Goal: Information Seeking & Learning: Learn about a topic

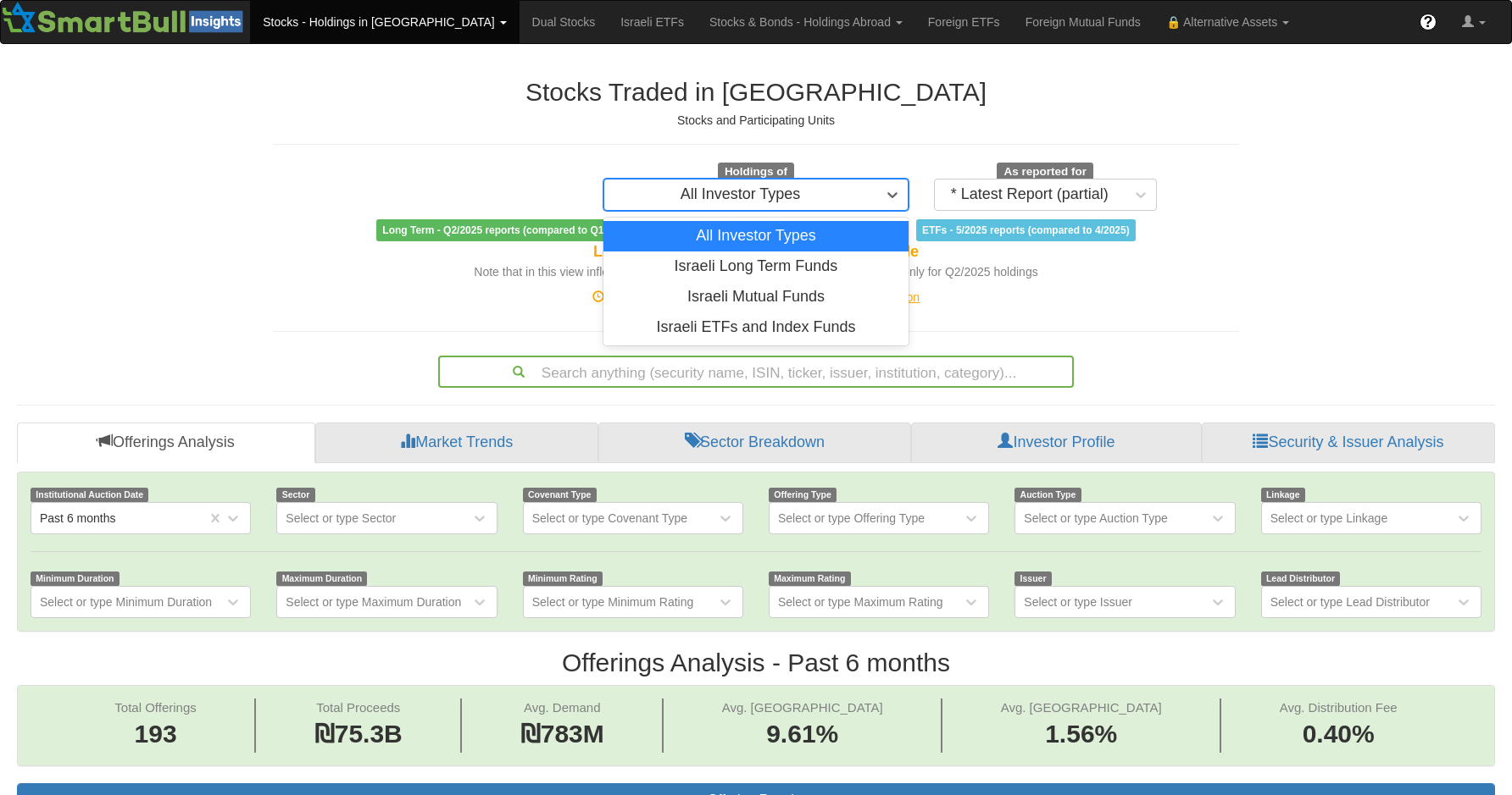
click at [783, 191] on div "All Investor Types" at bounding box center [741, 194] width 120 height 17
click at [914, 148] on div "Stocks Traded in Israel Stocks and Participating Units Holdings of option All I…" at bounding box center [756, 179] width 966 height 203
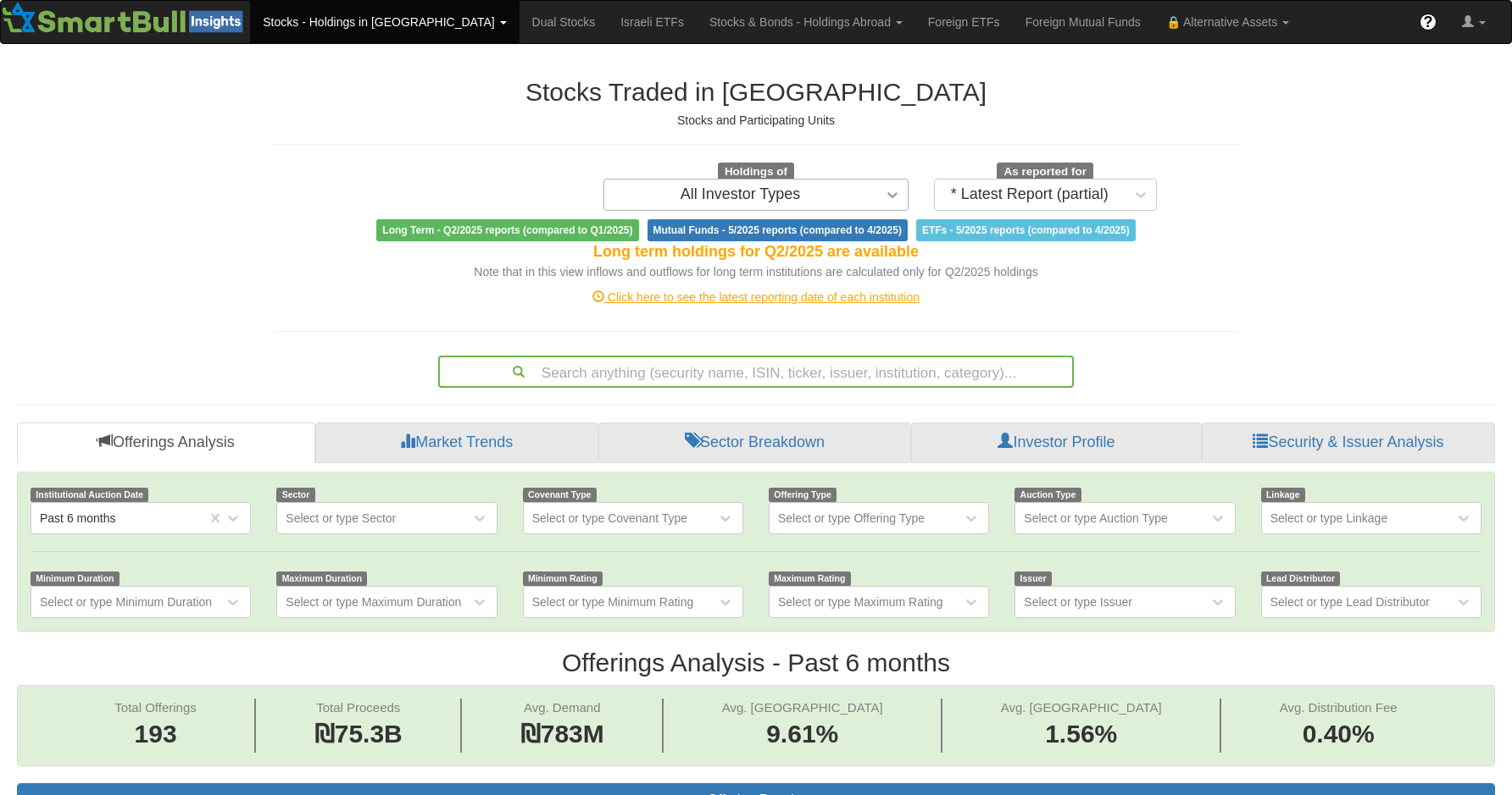
click at [891, 194] on icon at bounding box center [892, 194] width 17 height 17
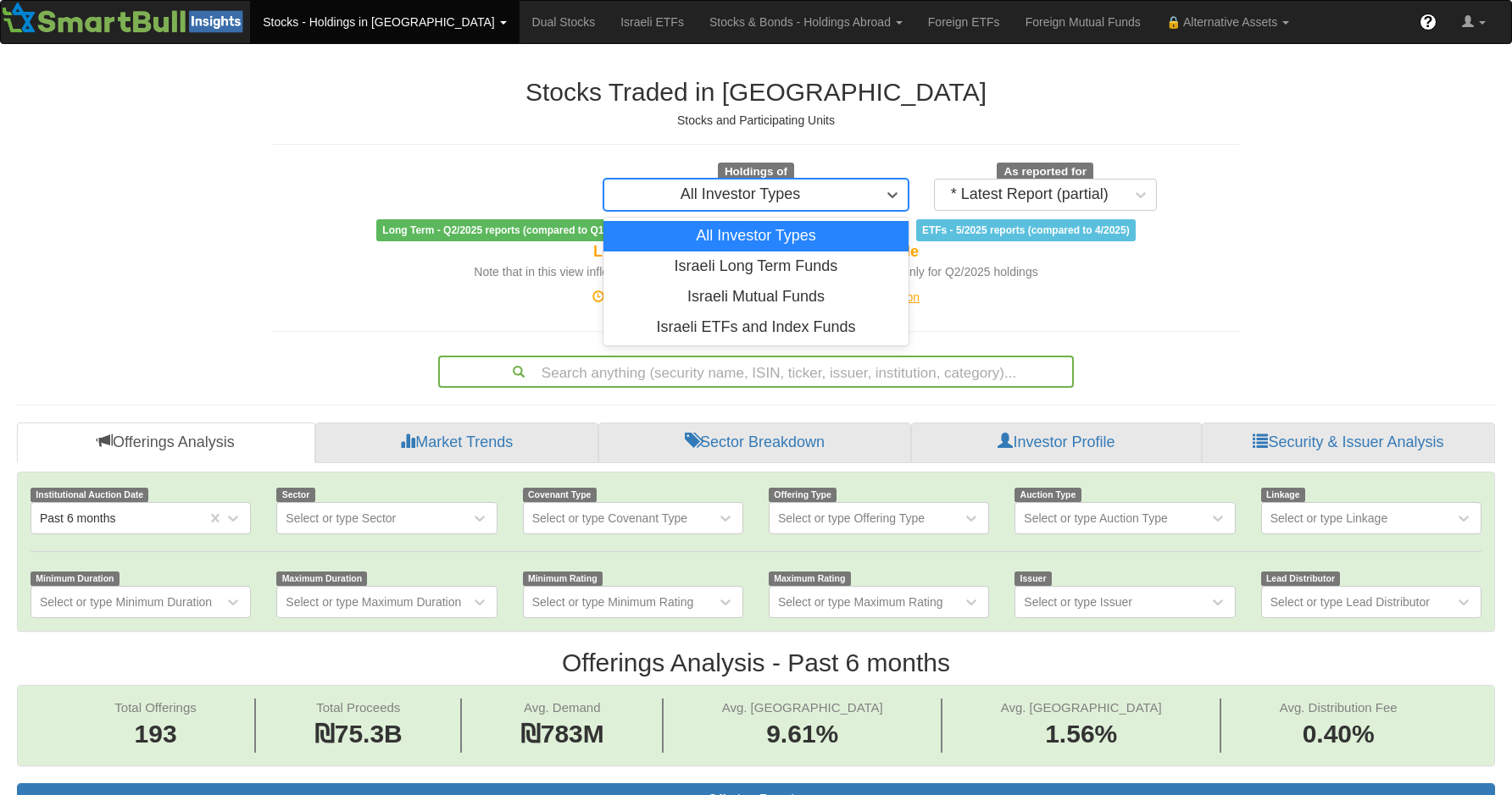
click at [980, 136] on div "Stocks Traded in Israel Stocks and Participating Units Holdings of option All I…" at bounding box center [756, 179] width 966 height 203
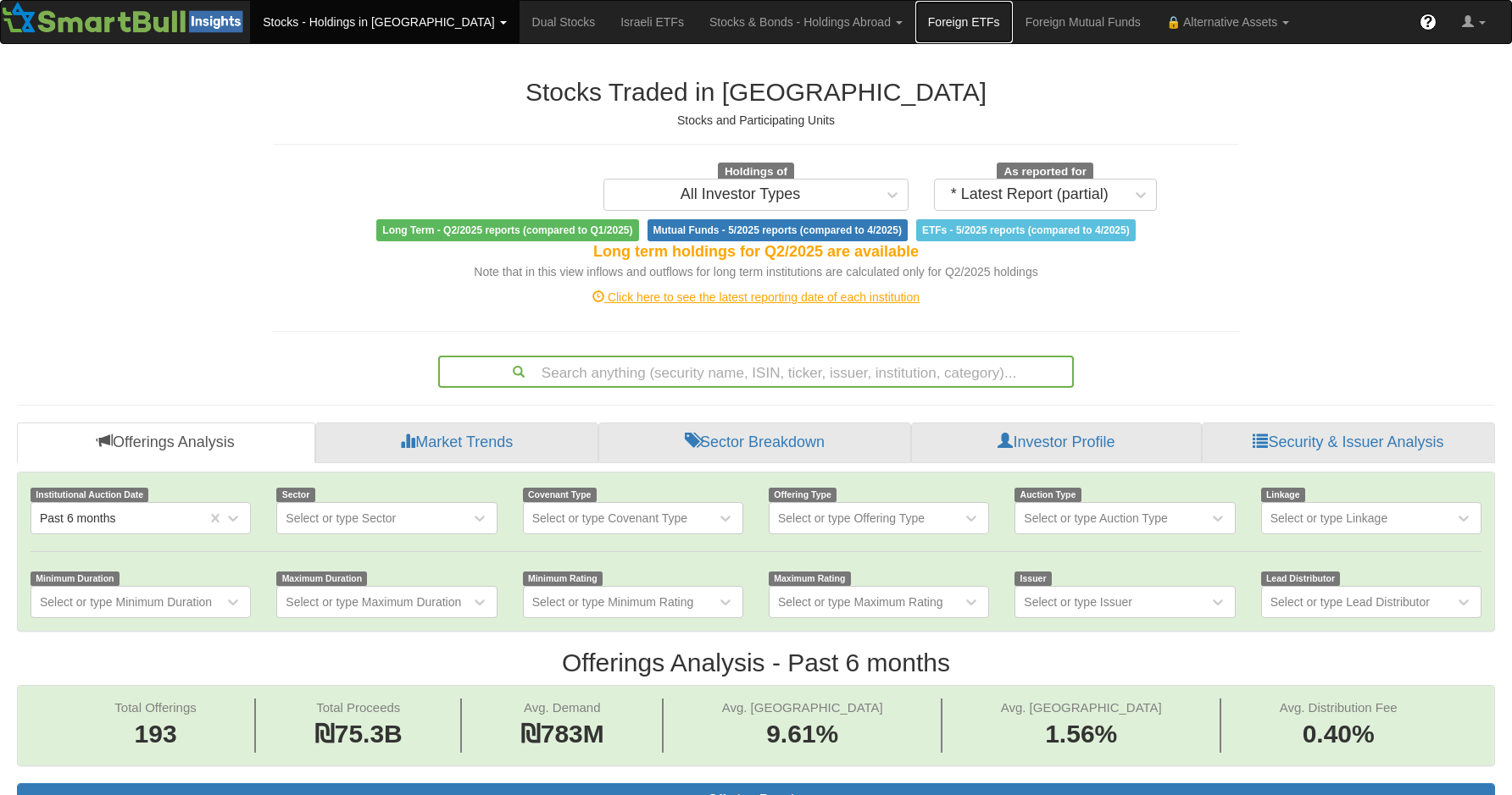
click at [916, 33] on link "Foreign ETFs" at bounding box center [964, 22] width 98 height 42
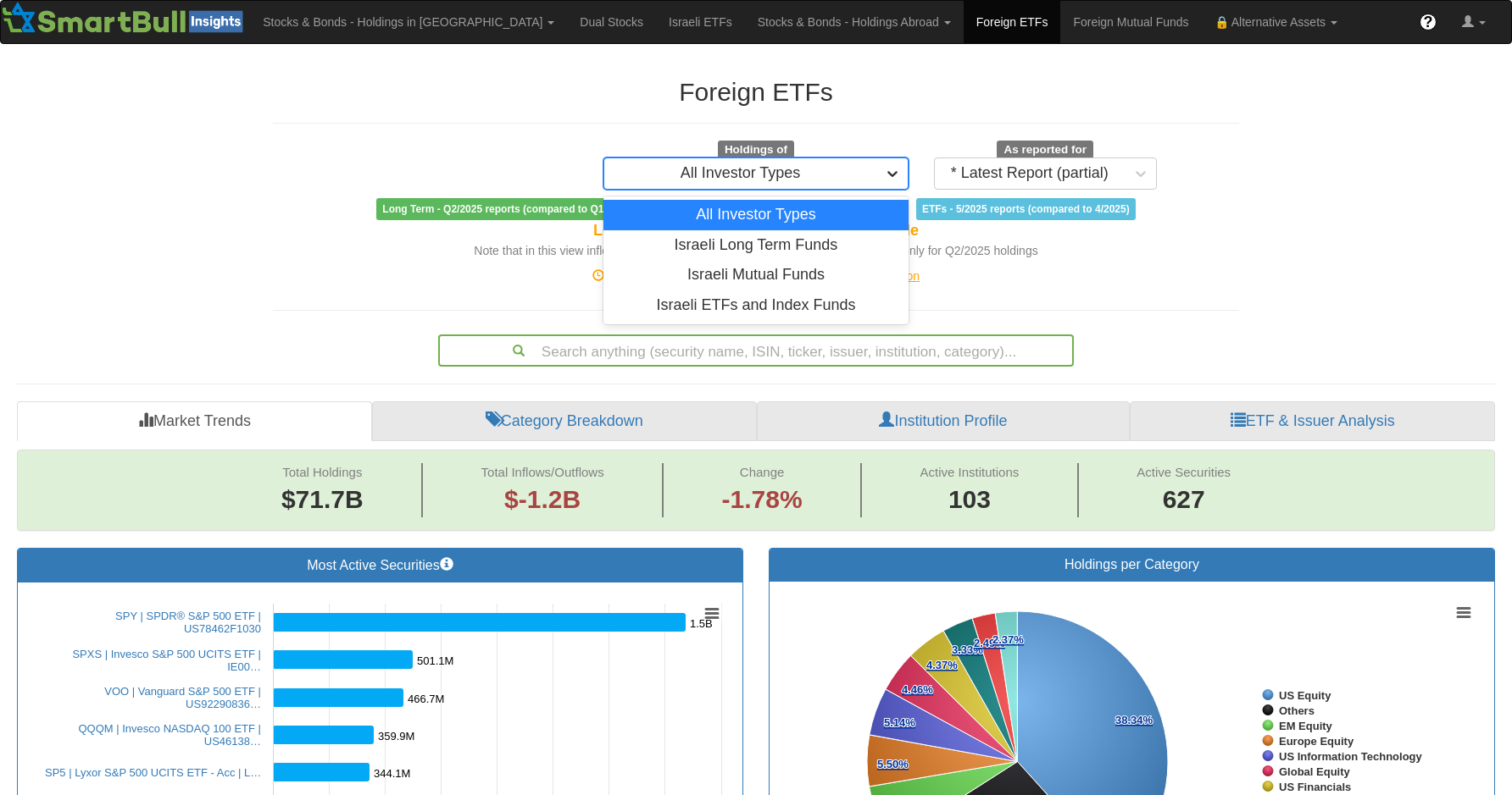
click at [882, 173] on div at bounding box center [892, 173] width 31 height 31
click at [1033, 131] on div "Foreign ETFs Holdings of option All Investor Types focused, 1 of 4. 4 results a…" at bounding box center [756, 168] width 966 height 181
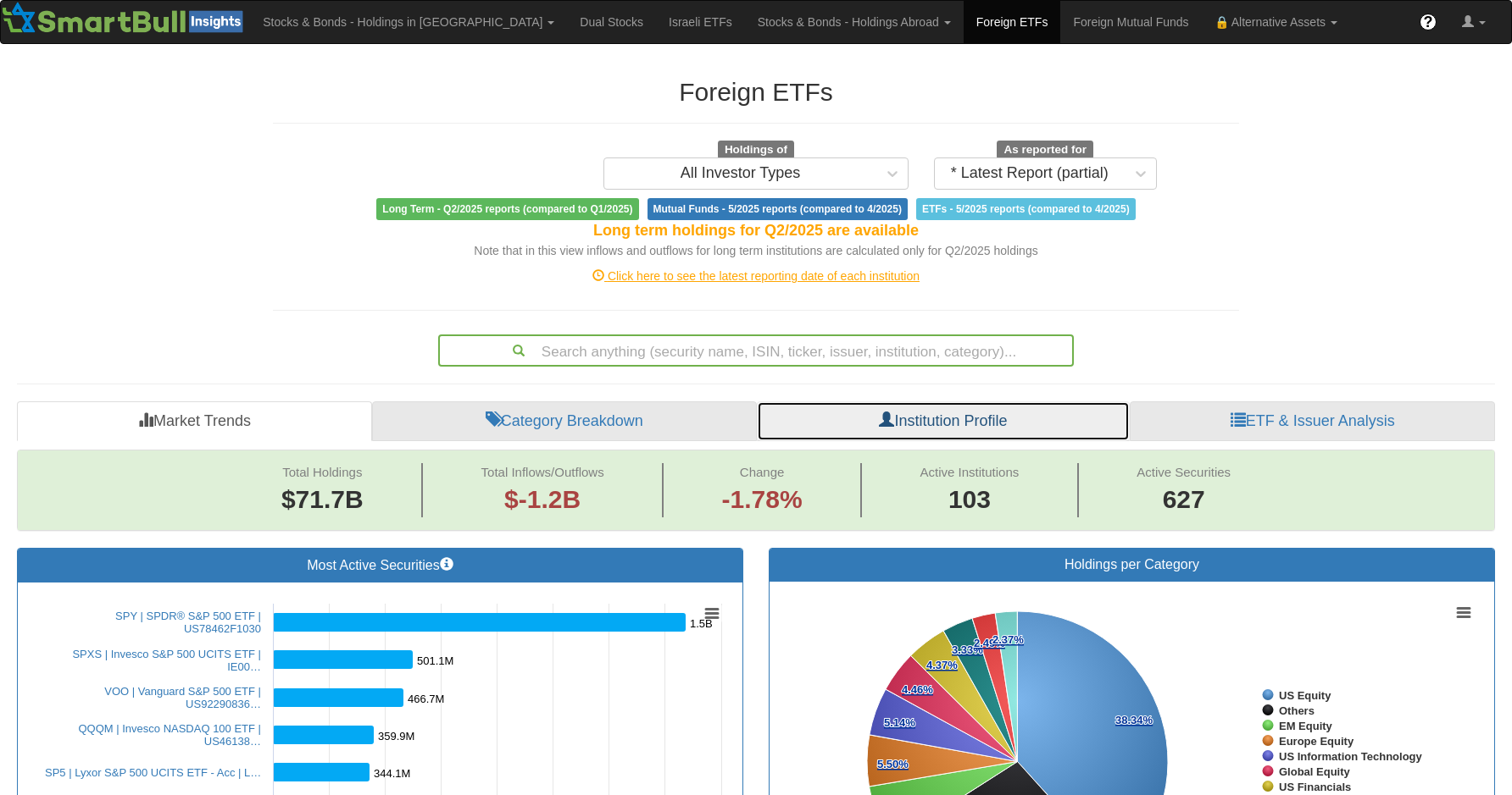
click at [981, 426] on link "Institution Profile" at bounding box center [943, 422] width 374 height 40
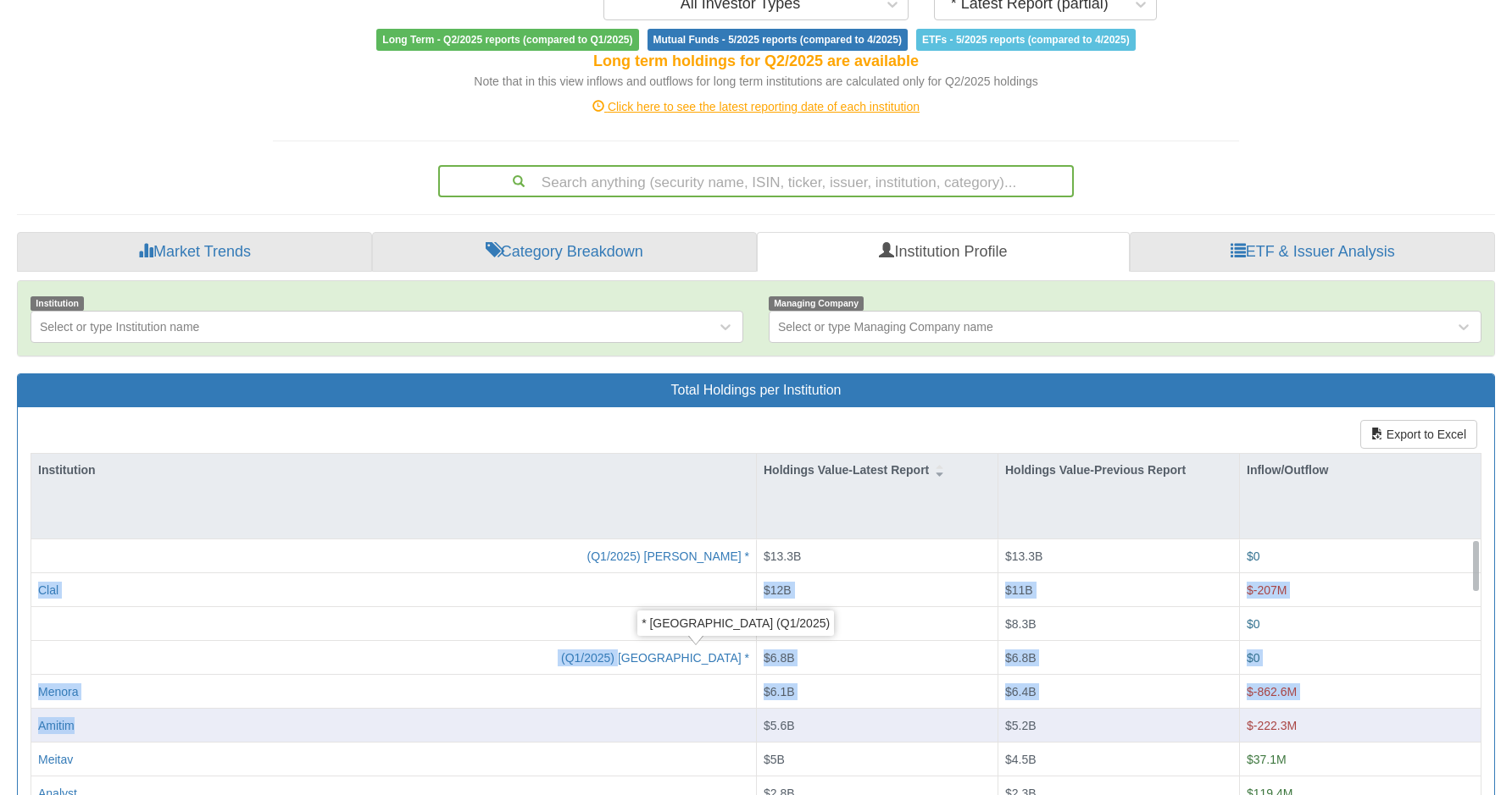
click at [646, 540] on div "* Harel (Q1/2025) $8.3B $8.3B $0 * [PERSON_NAME] (Q1/2025) $13.3B $13.3B $0 * P…" at bounding box center [756, 540] width 1450 height 0
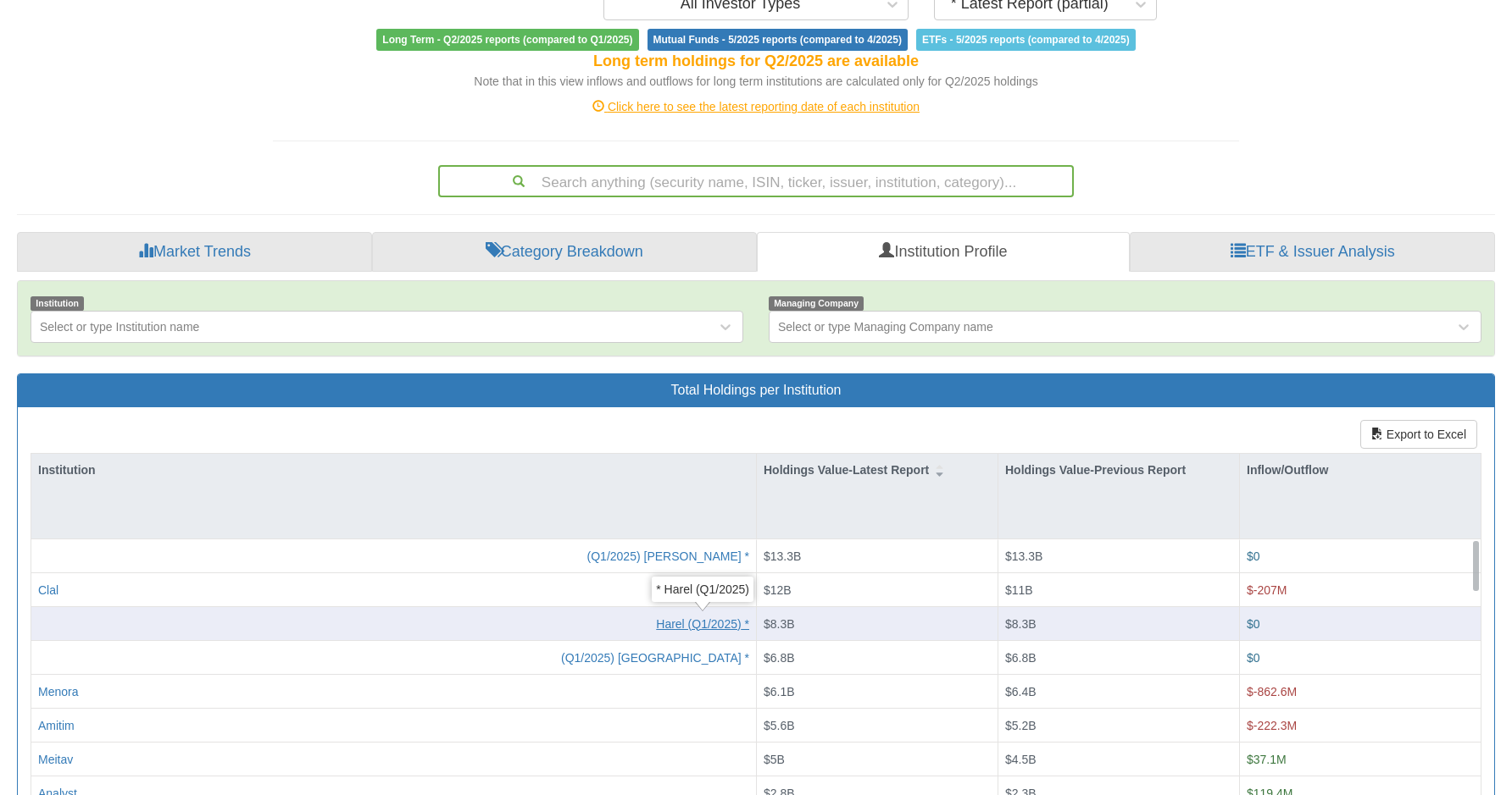
click at [658, 627] on div "* Harel (Q1/2025)" at bounding box center [703, 623] width 94 height 17
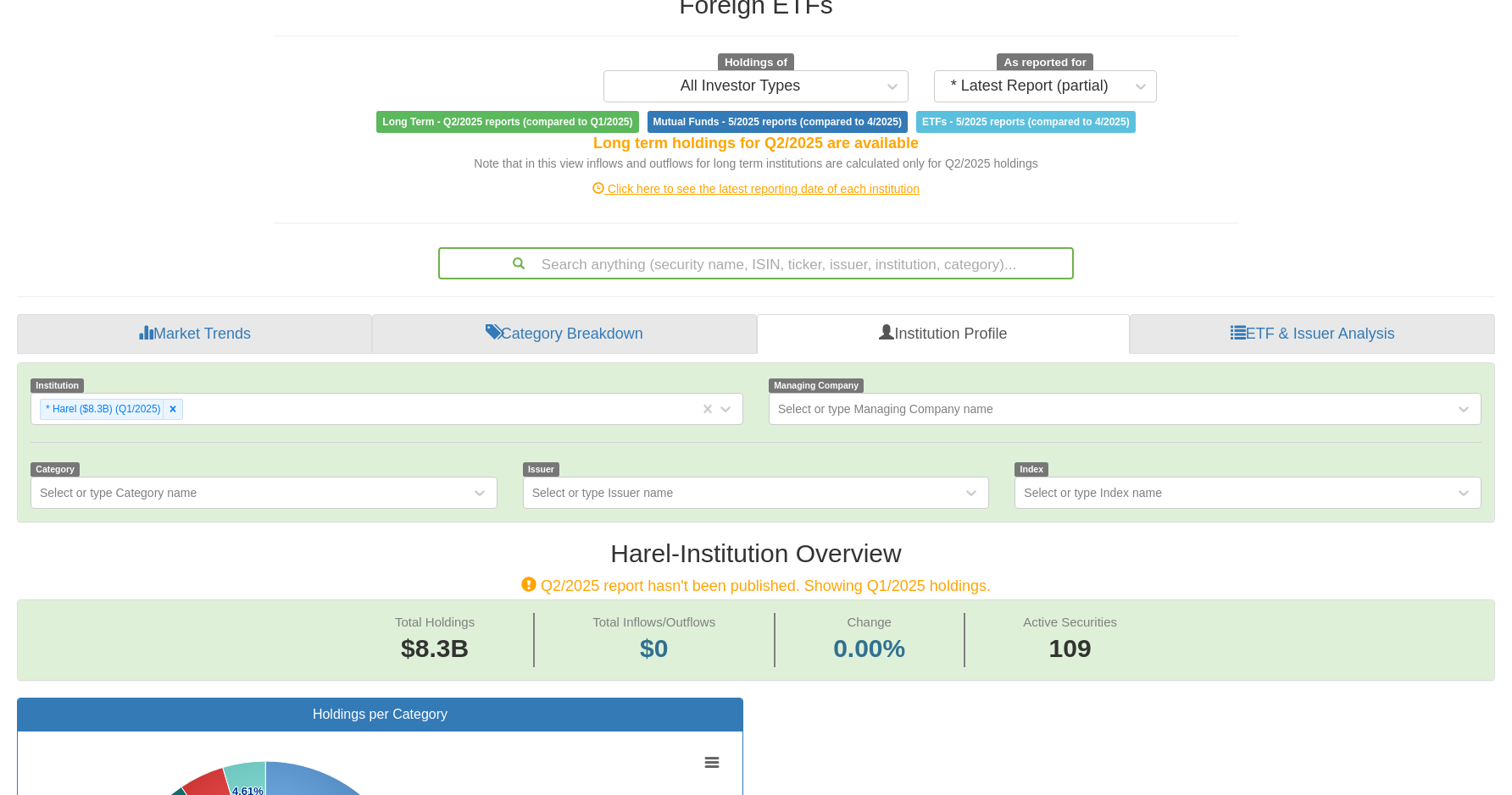
scroll to position [169, 0]
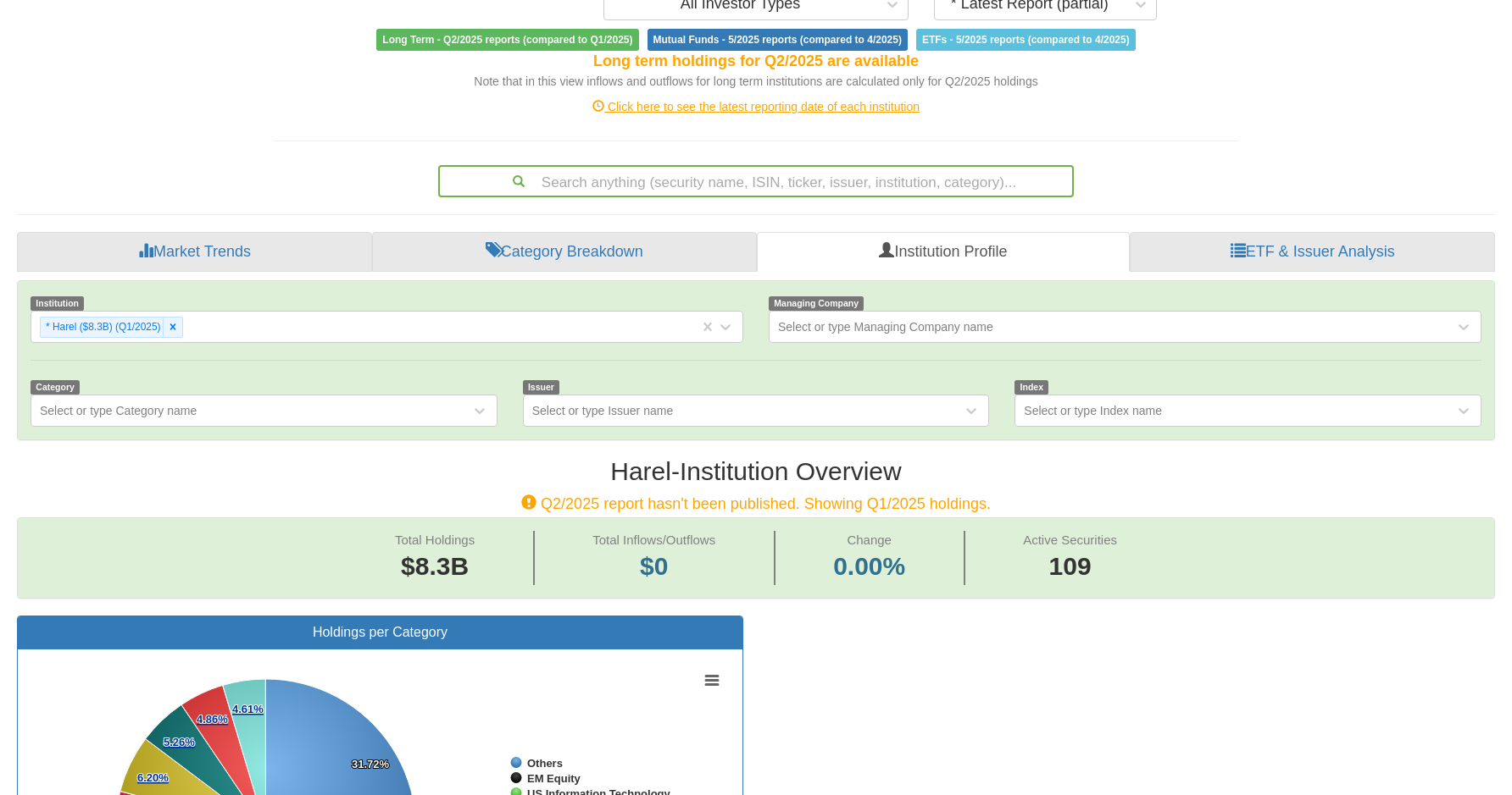
click at [596, 45] on span "Long Term - Q2/2025 reports (compared to Q1/2025)" at bounding box center [508, 39] width 262 height 22
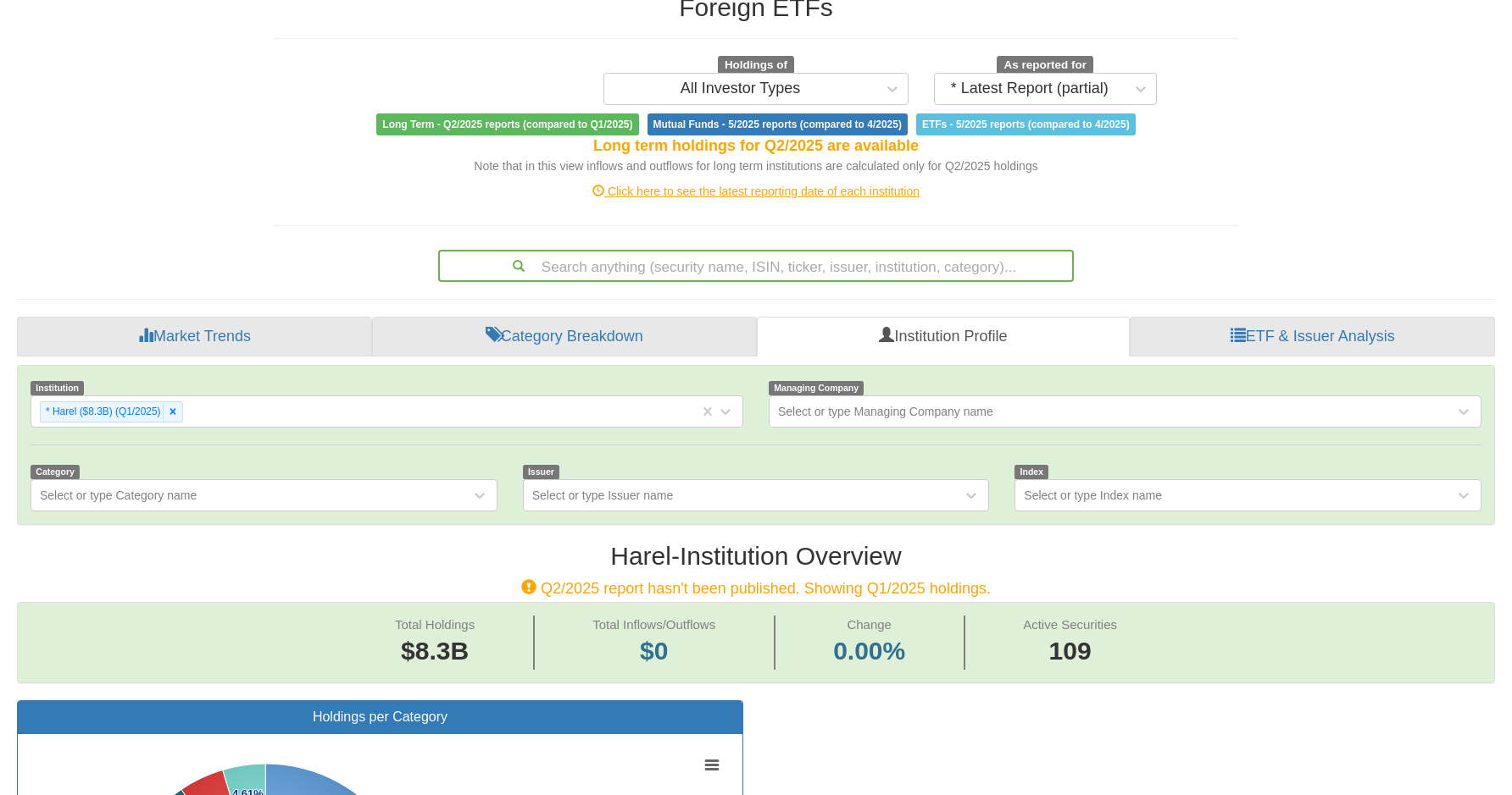
scroll to position [0, 0]
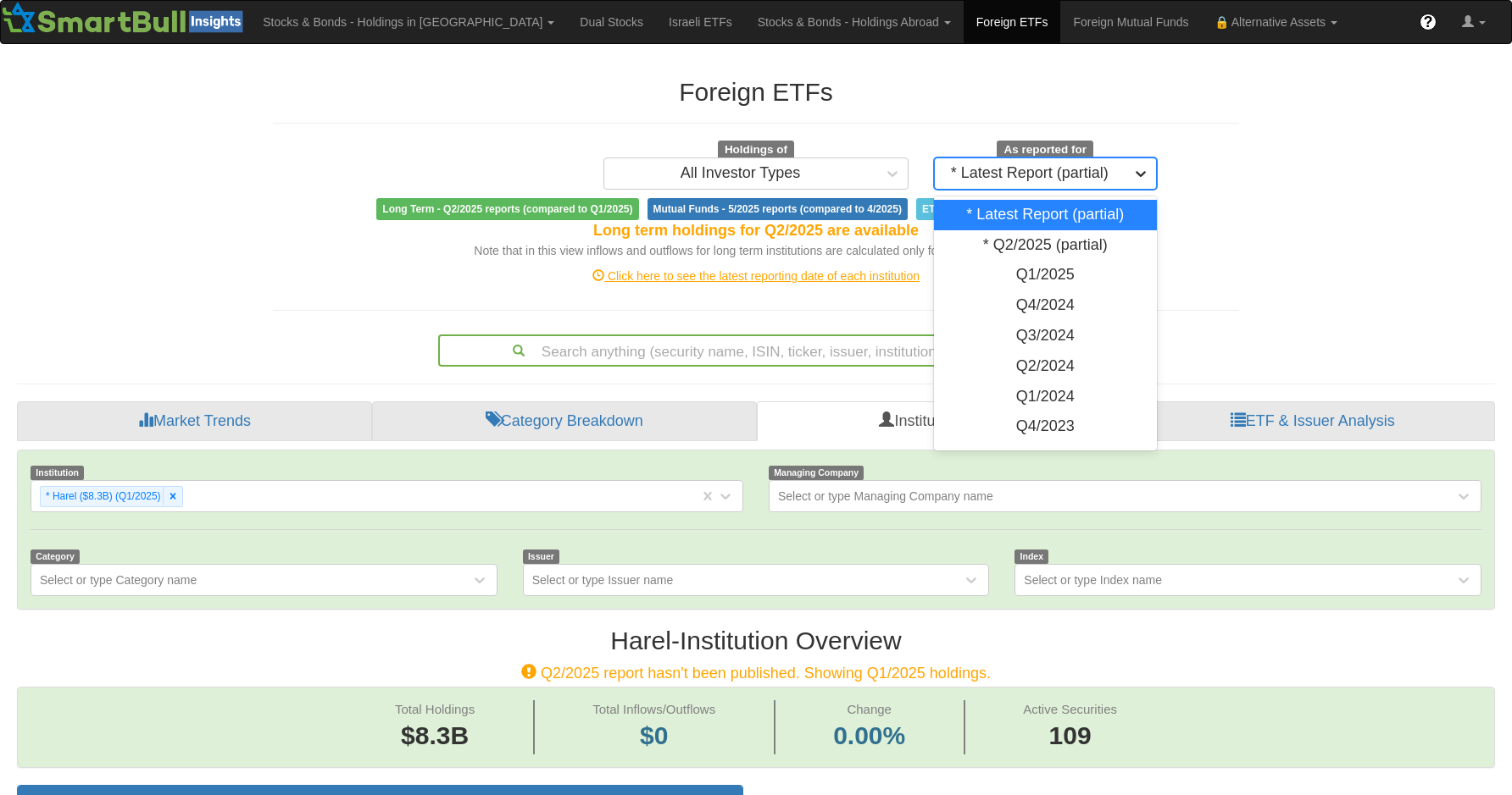
click at [1141, 178] on icon at bounding box center [1140, 173] width 17 height 17
click at [1075, 271] on div "Q1/2025" at bounding box center [1046, 275] width 223 height 31
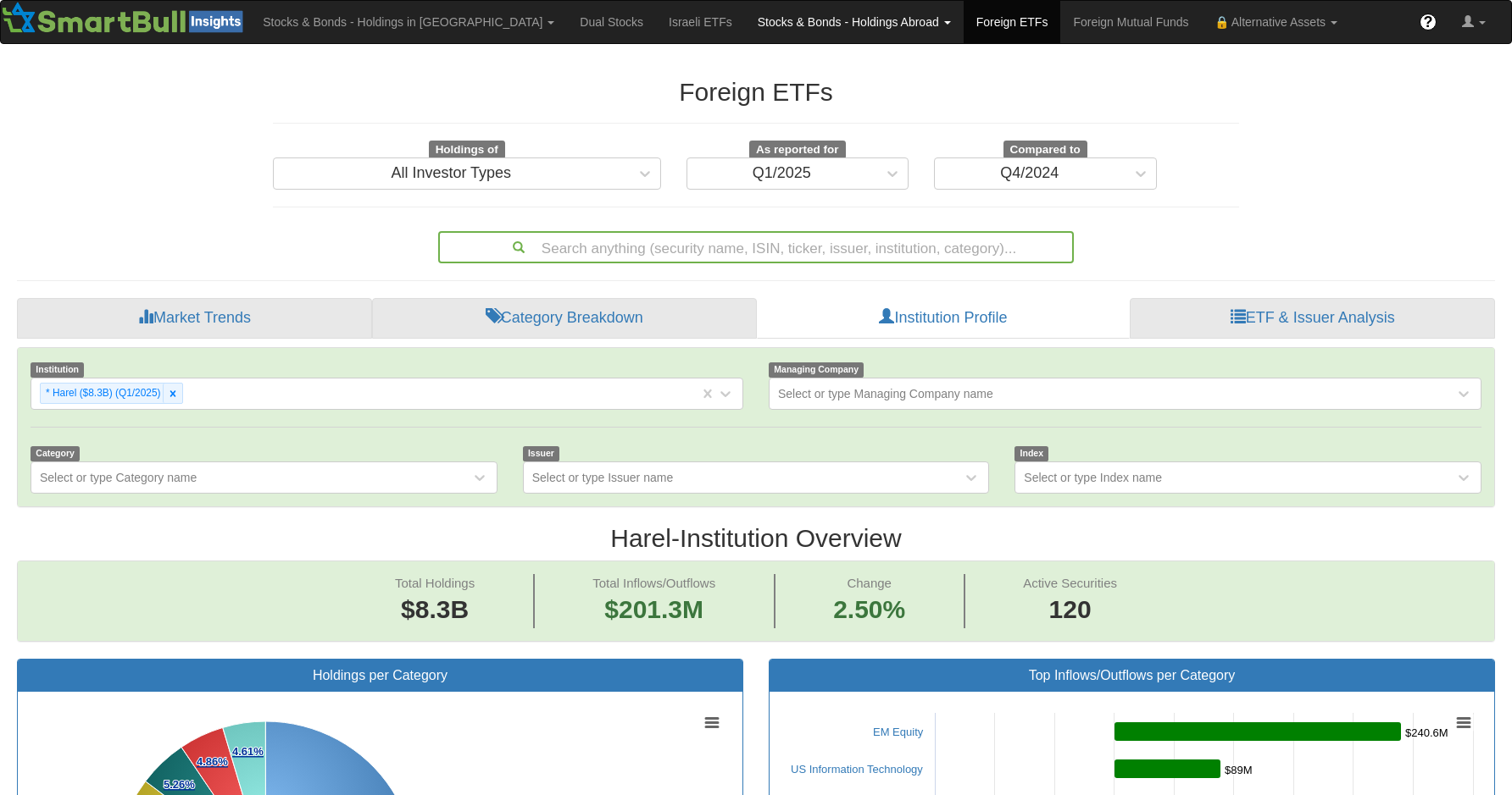
click at [751, 29] on link "Stocks & Bonds - Holdings Abroad" at bounding box center [855, 22] width 219 height 42
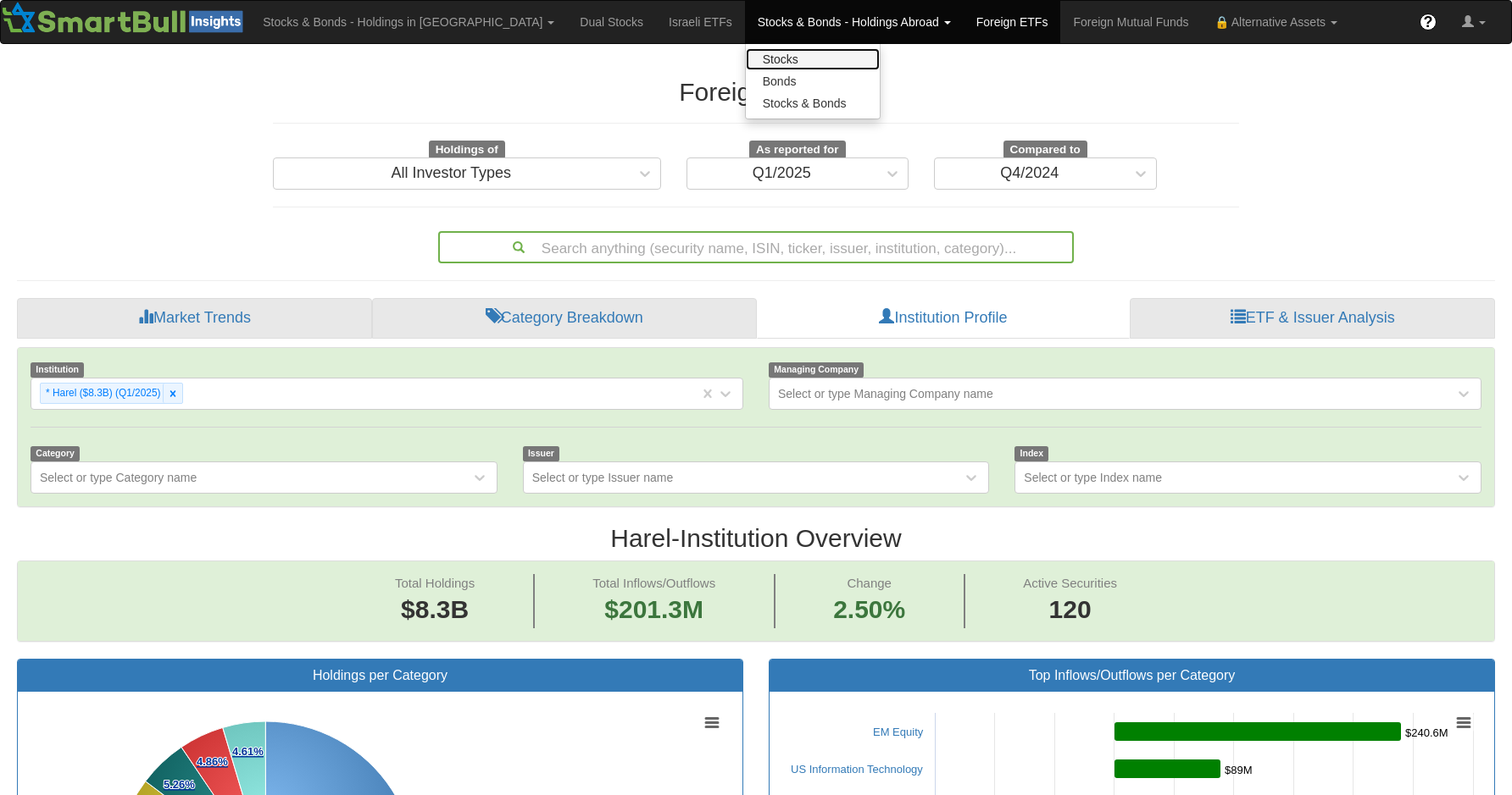
click at [746, 60] on link "Stocks" at bounding box center [813, 59] width 134 height 22
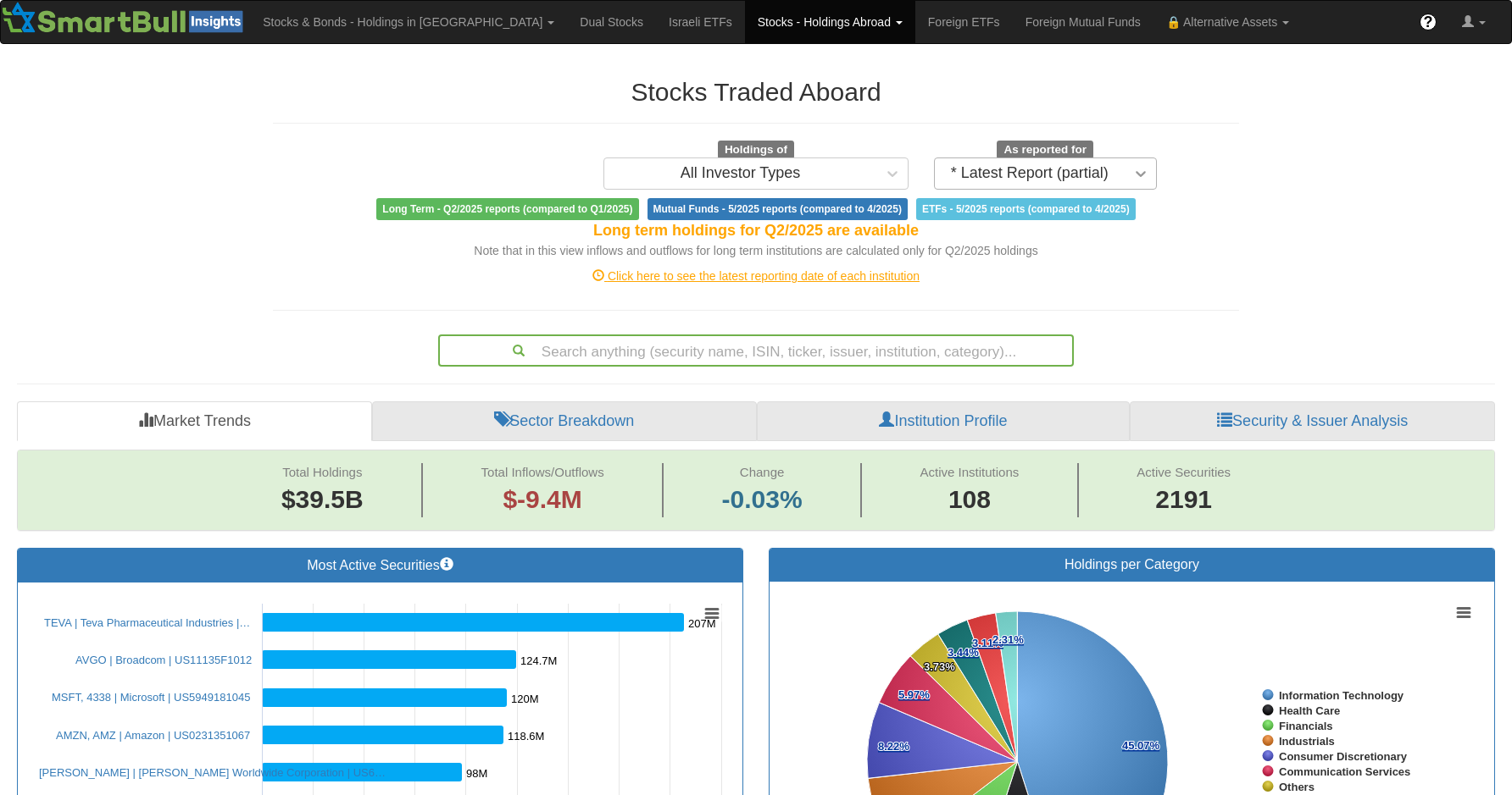
click at [1138, 178] on icon at bounding box center [1140, 173] width 17 height 17
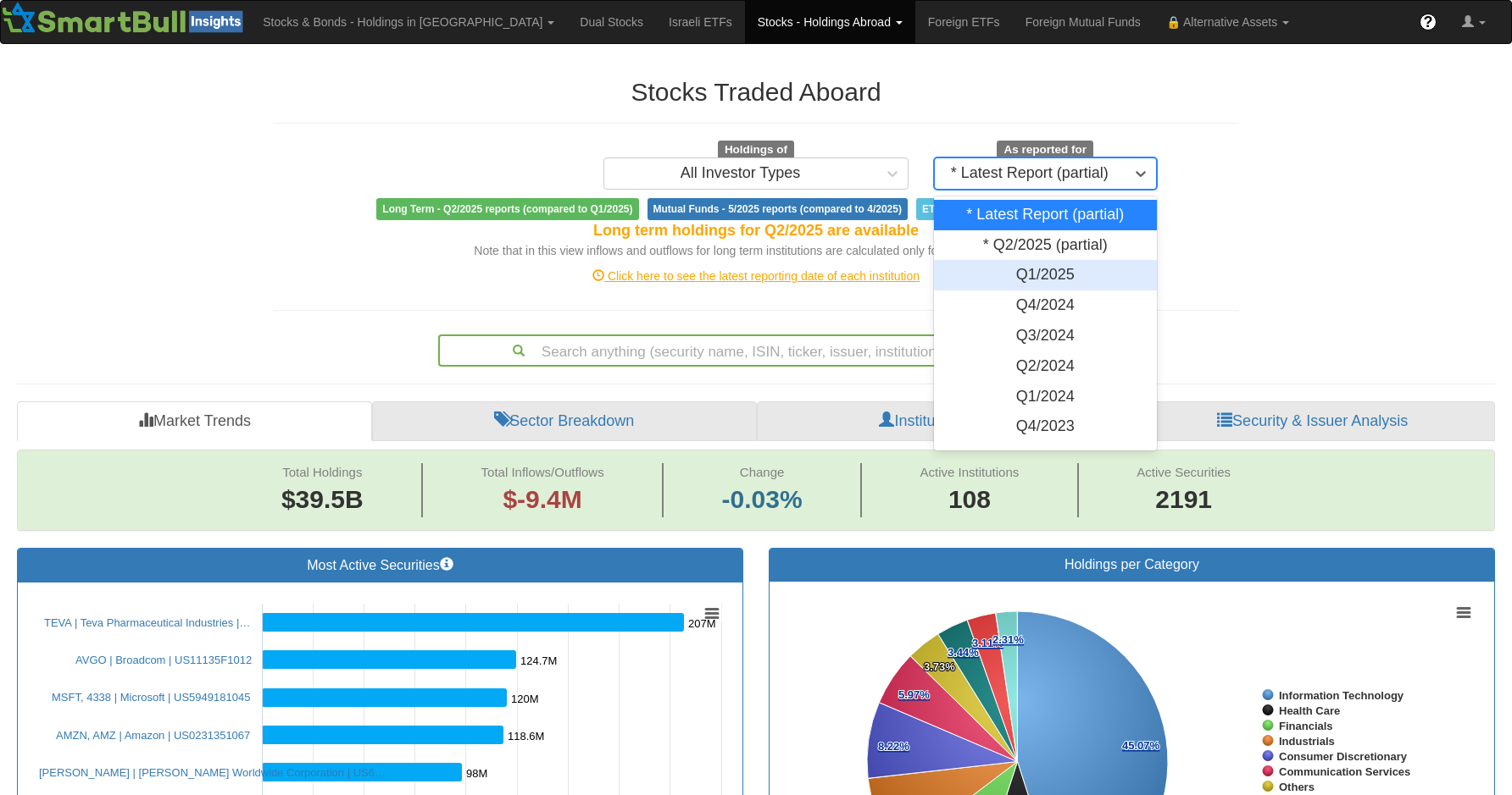
click at [1086, 271] on div "Q1/2025" at bounding box center [1046, 275] width 223 height 31
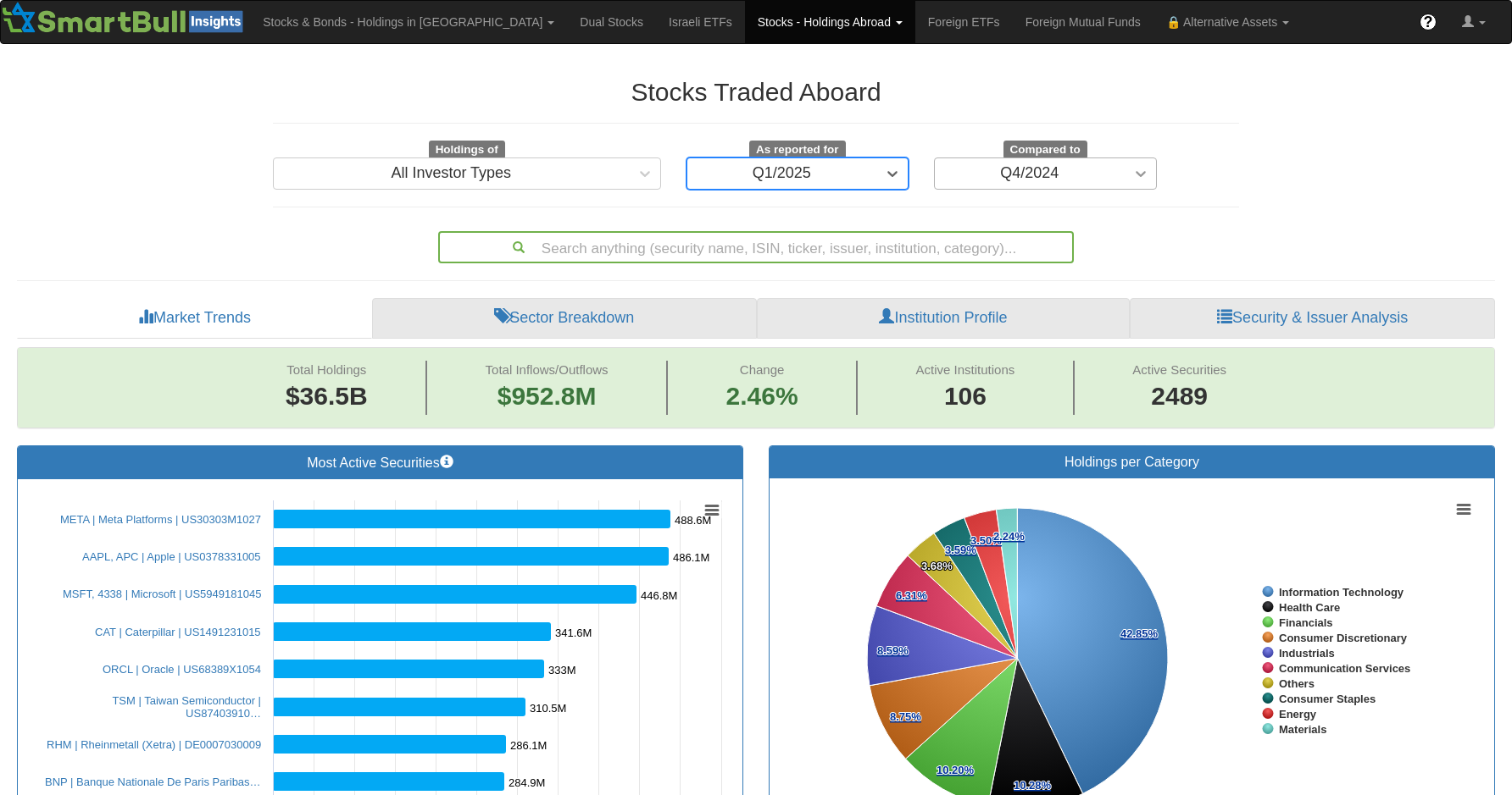
click at [1142, 166] on icon at bounding box center [1140, 173] width 17 height 17
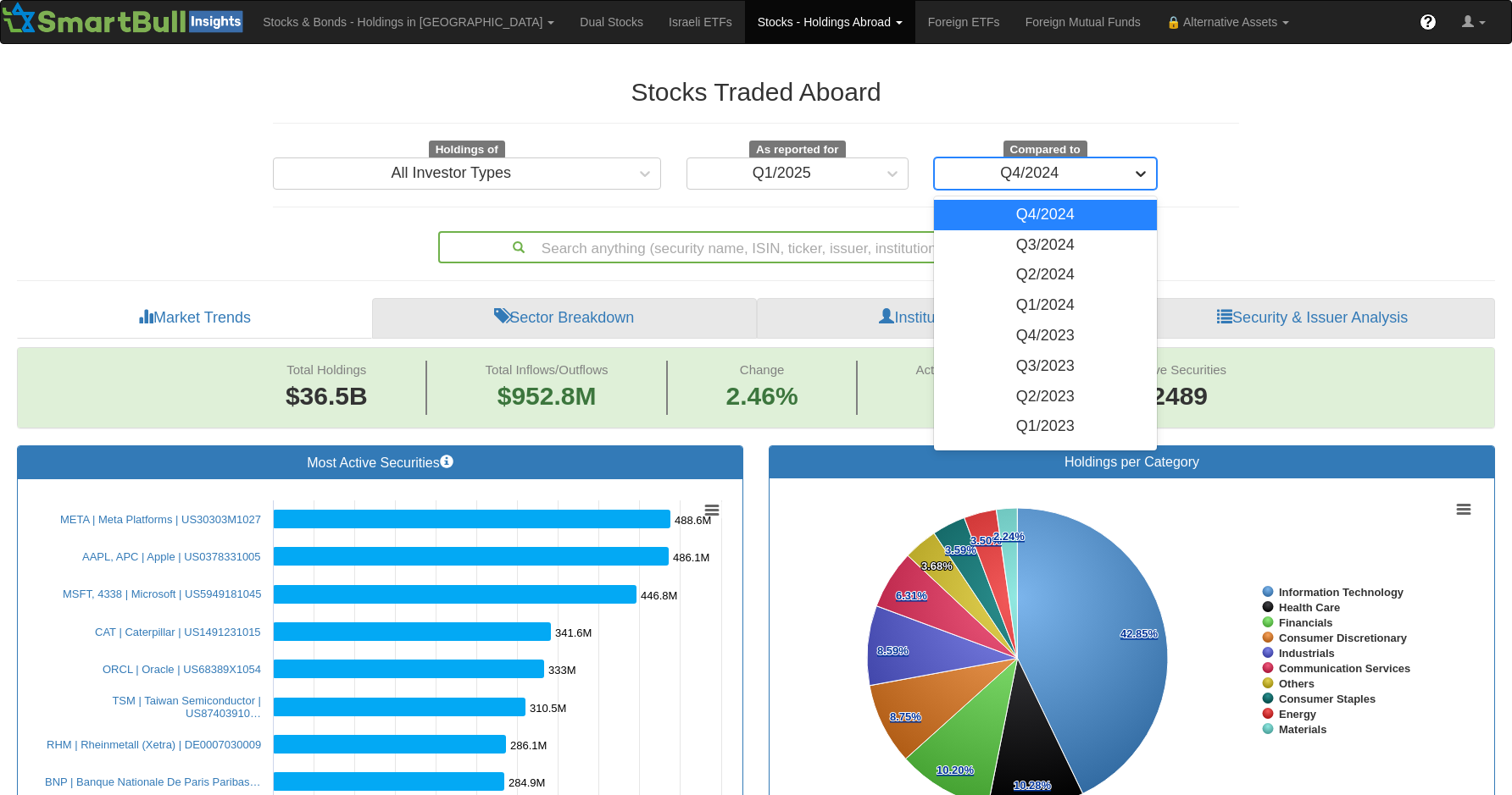
click at [1134, 178] on icon at bounding box center [1140, 173] width 17 height 17
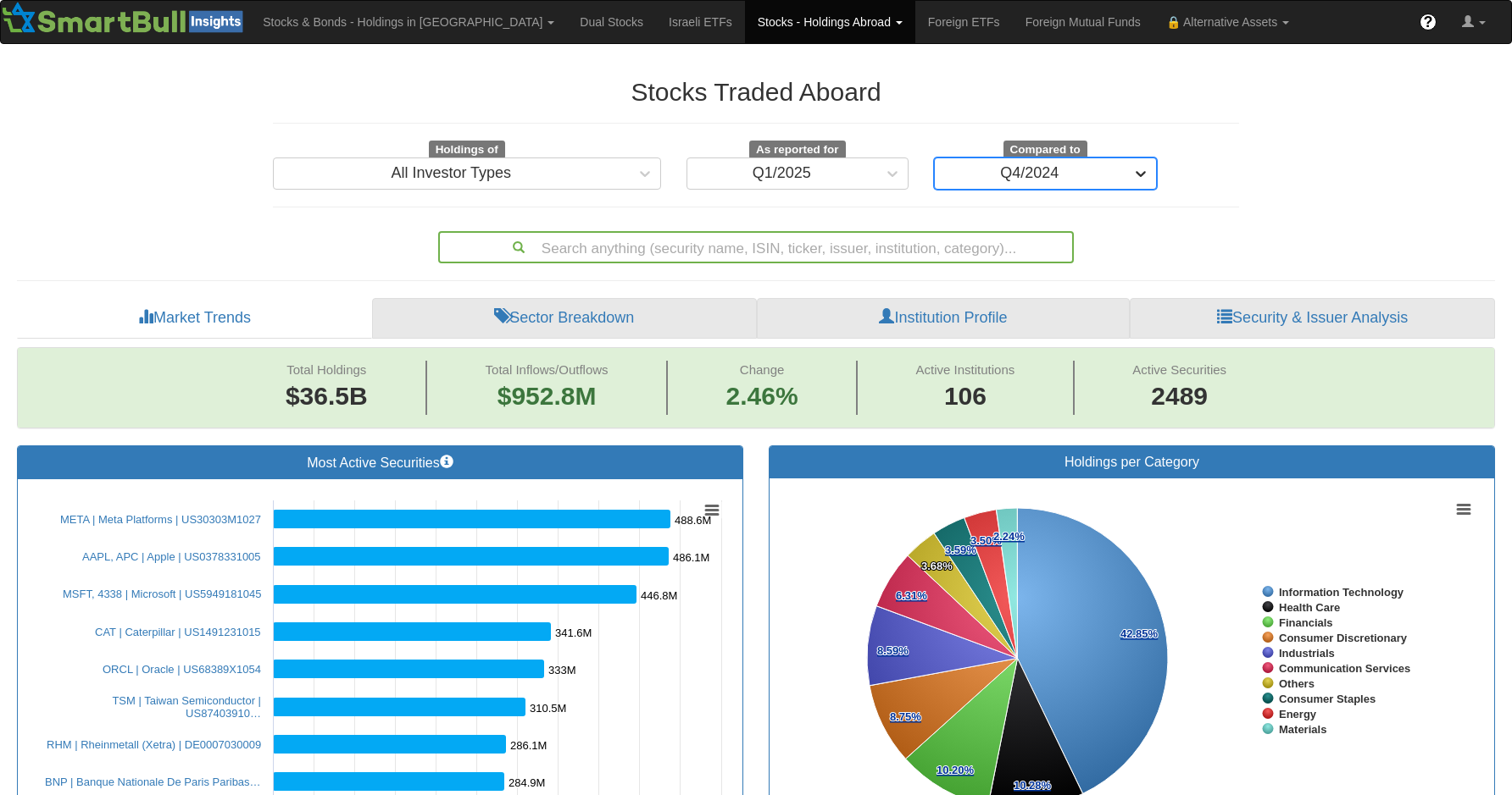
click at [1134, 178] on icon at bounding box center [1140, 173] width 17 height 17
click at [1114, 120] on div "Stocks Traded Aboard Holdings of All Investor Types As reported for Q1/2025 Com…" at bounding box center [756, 134] width 966 height 112
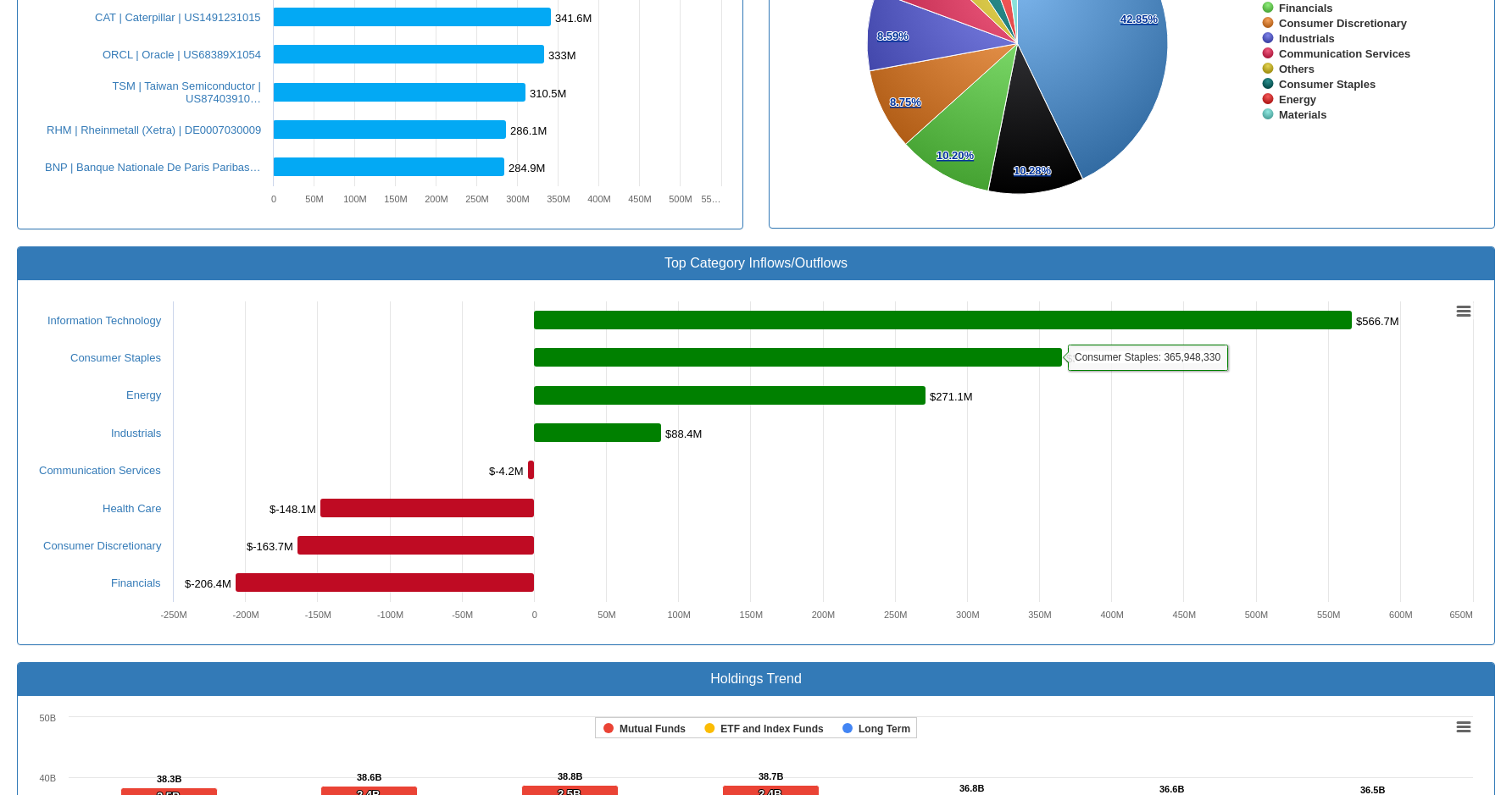
scroll to position [508, 0]
